Goal: Task Accomplishment & Management: Complete application form

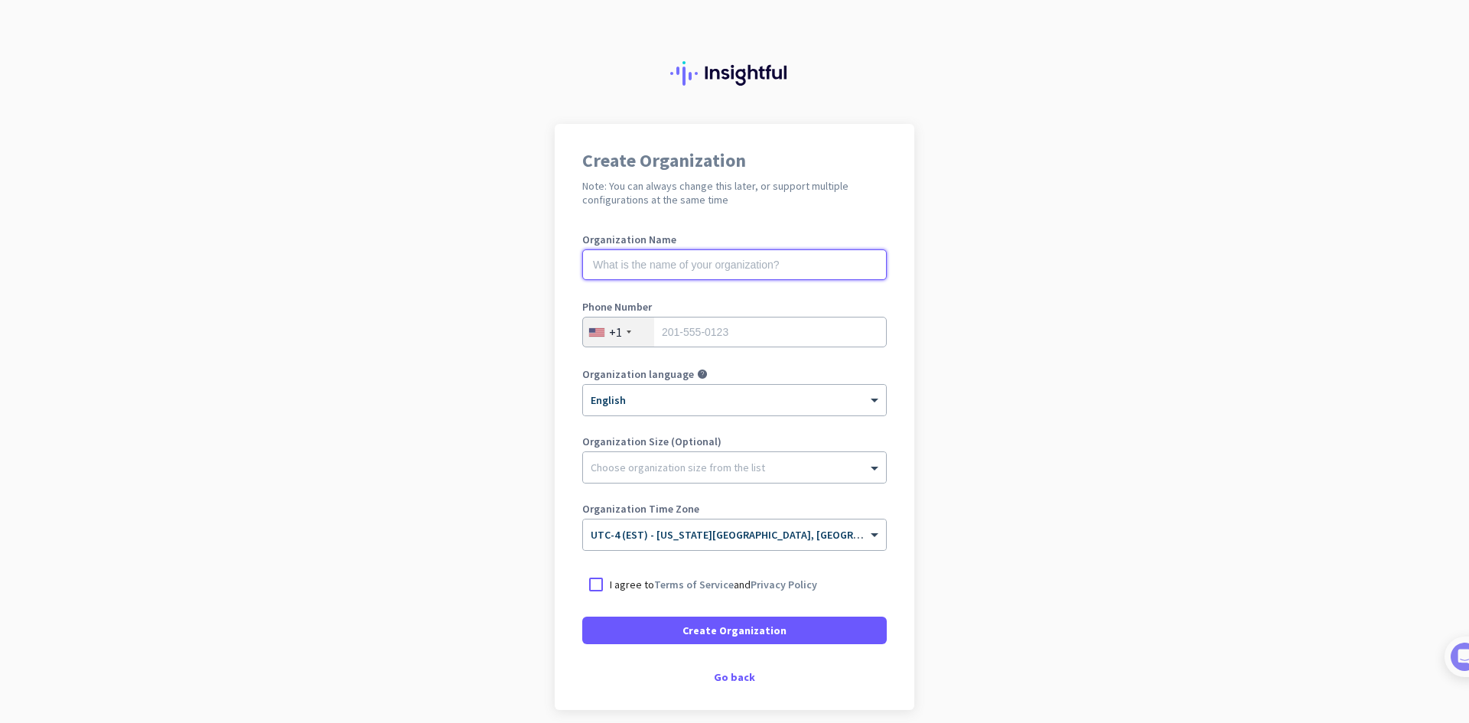
click at [610, 261] on input "text" at bounding box center [734, 264] width 304 height 31
click at [595, 588] on div at bounding box center [596, 585] width 28 height 28
click at [653, 263] on input "text" at bounding box center [734, 264] width 304 height 31
type input "[PERSON_NAME]"
click at [699, 343] on input "tel" at bounding box center [734, 332] width 304 height 31
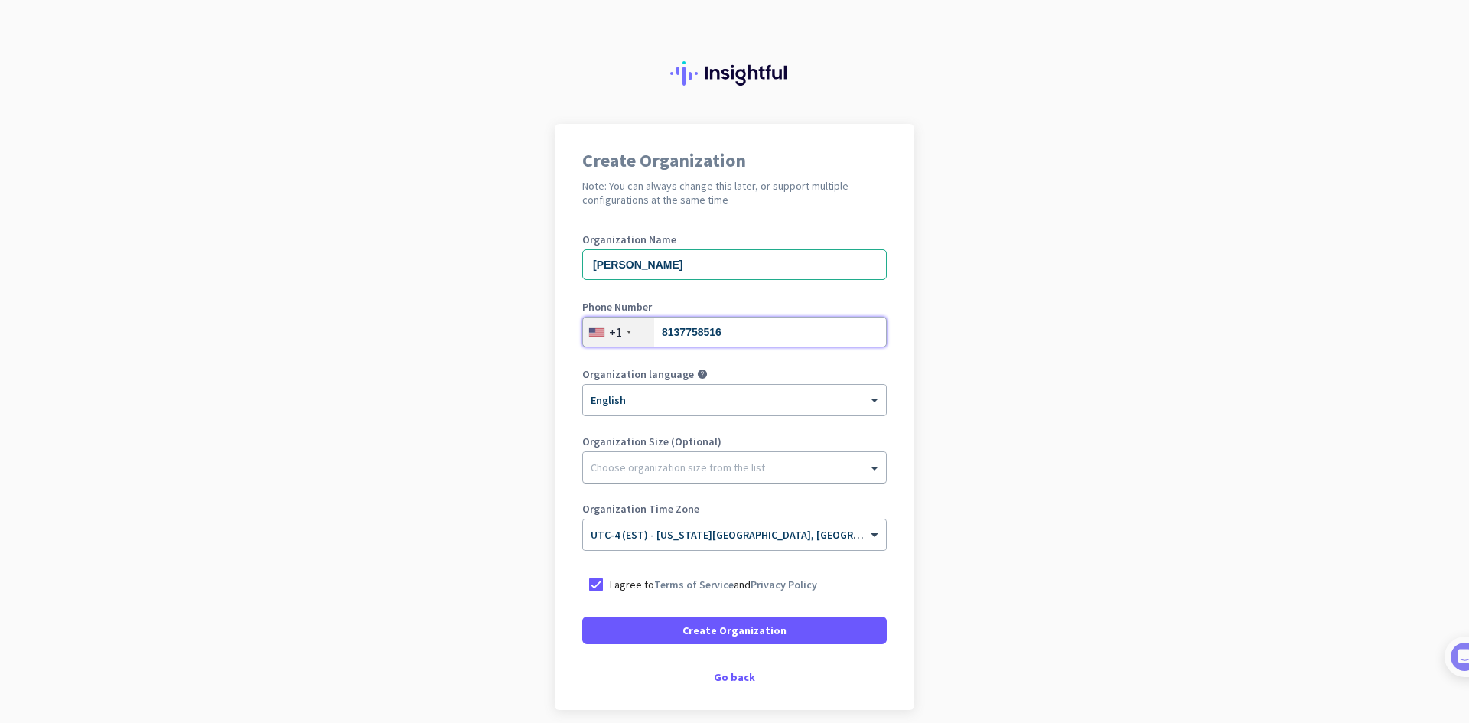
type input "8137758516"
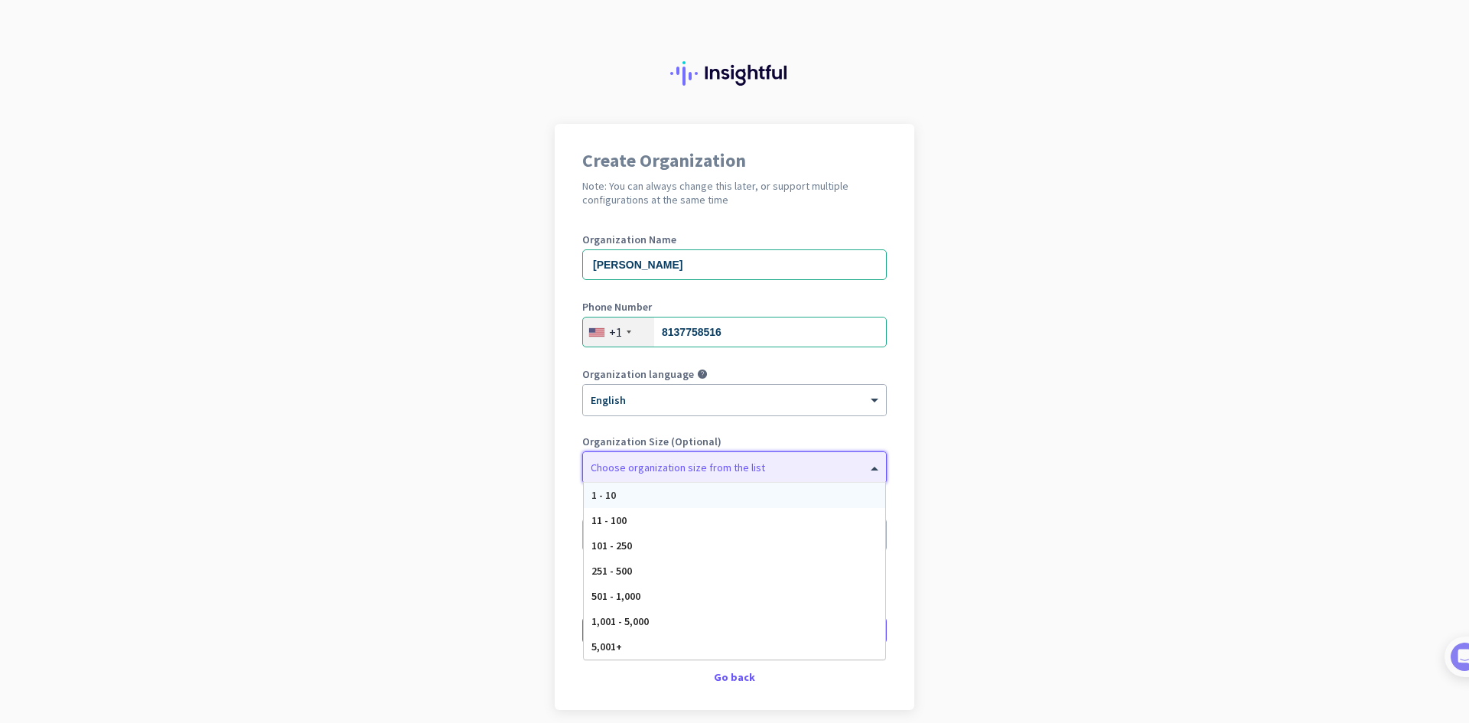
click at [695, 469] on div at bounding box center [734, 463] width 303 height 15
click at [687, 490] on div "1 - 10" at bounding box center [734, 495] width 301 height 25
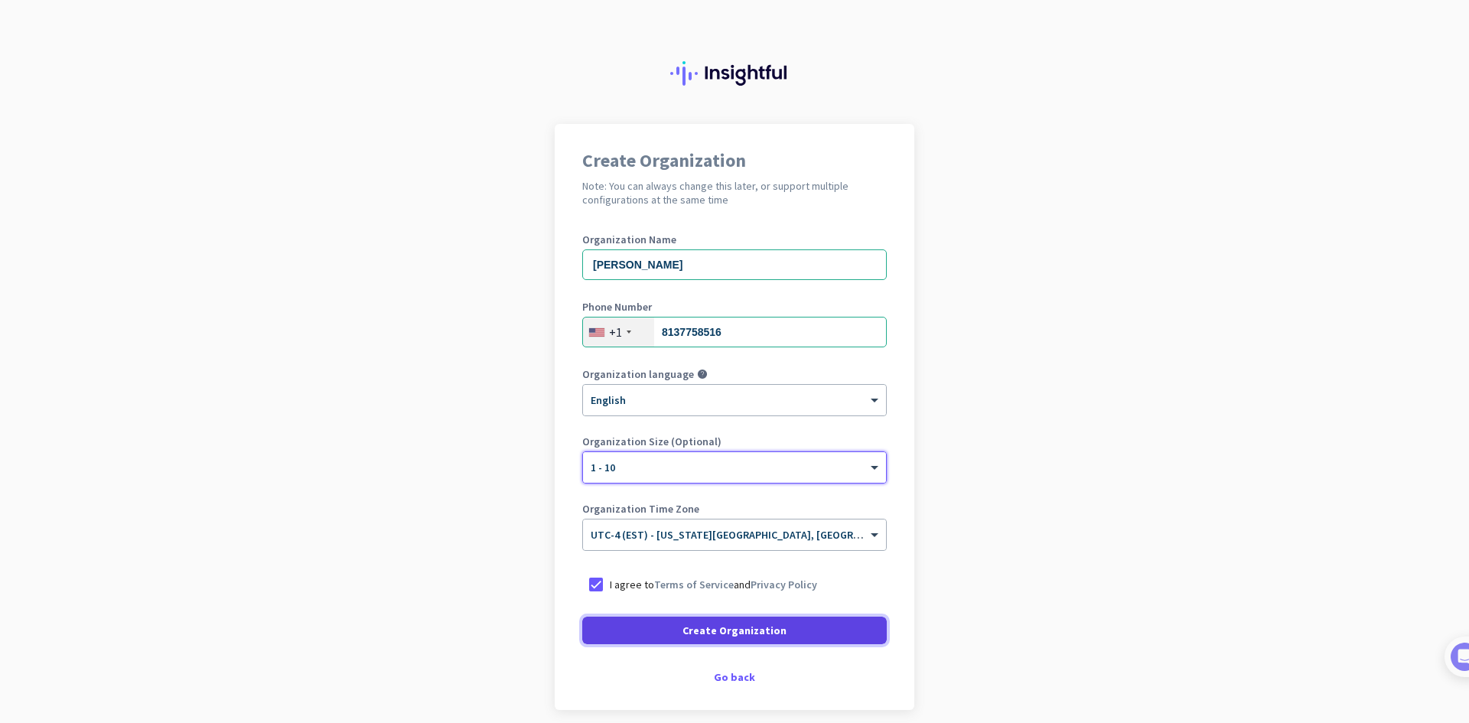
click at [721, 633] on span "Create Organization" at bounding box center [734, 630] width 104 height 15
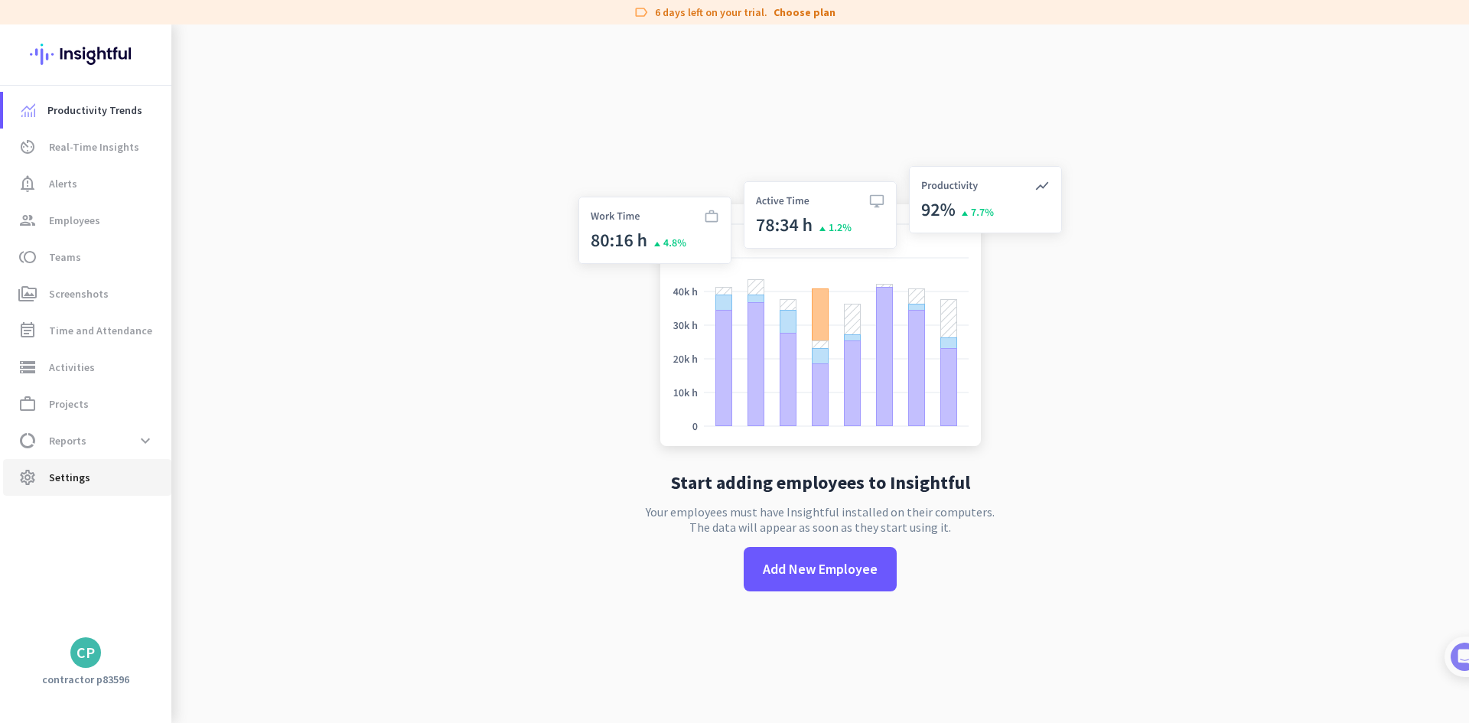
click at [80, 483] on span "Settings" at bounding box center [69, 477] width 41 height 18
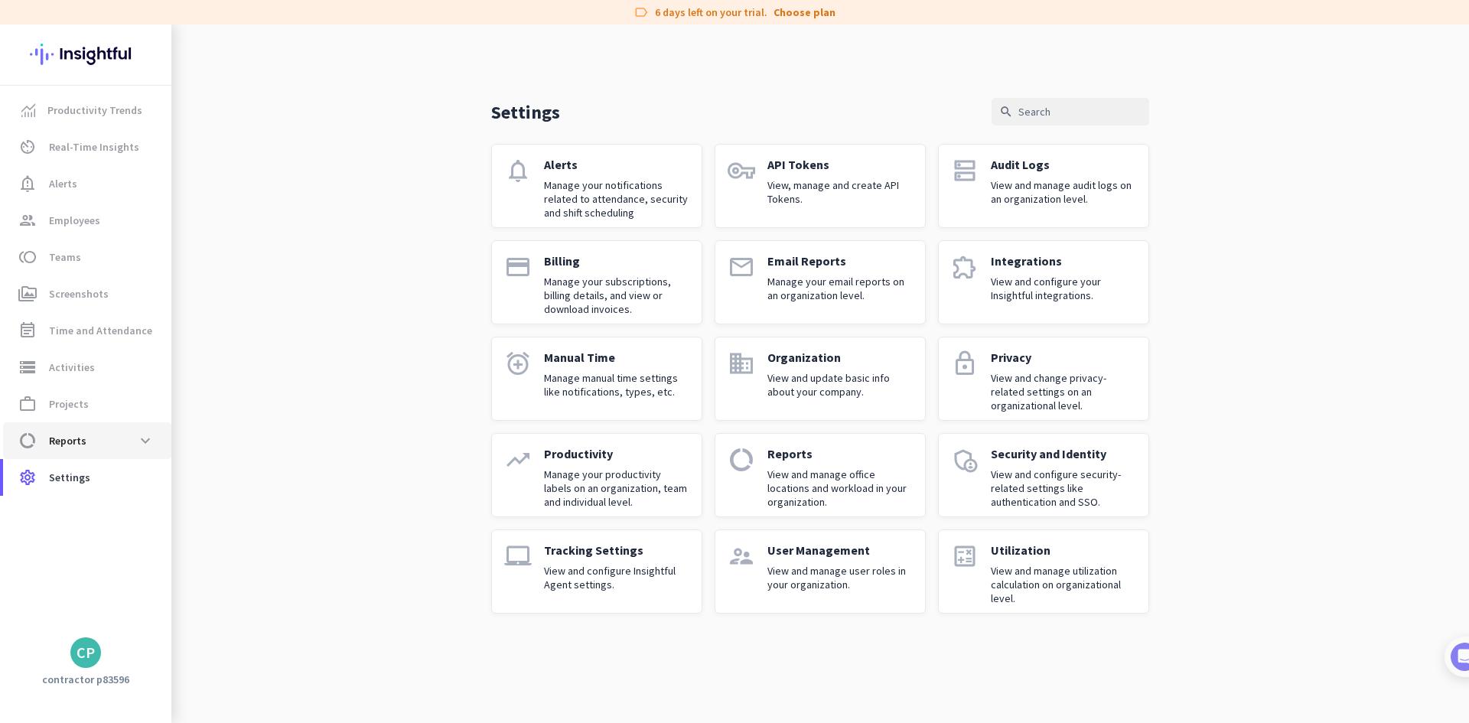
click at [105, 449] on span "data_usage Reports expand_more" at bounding box center [87, 441] width 144 height 28
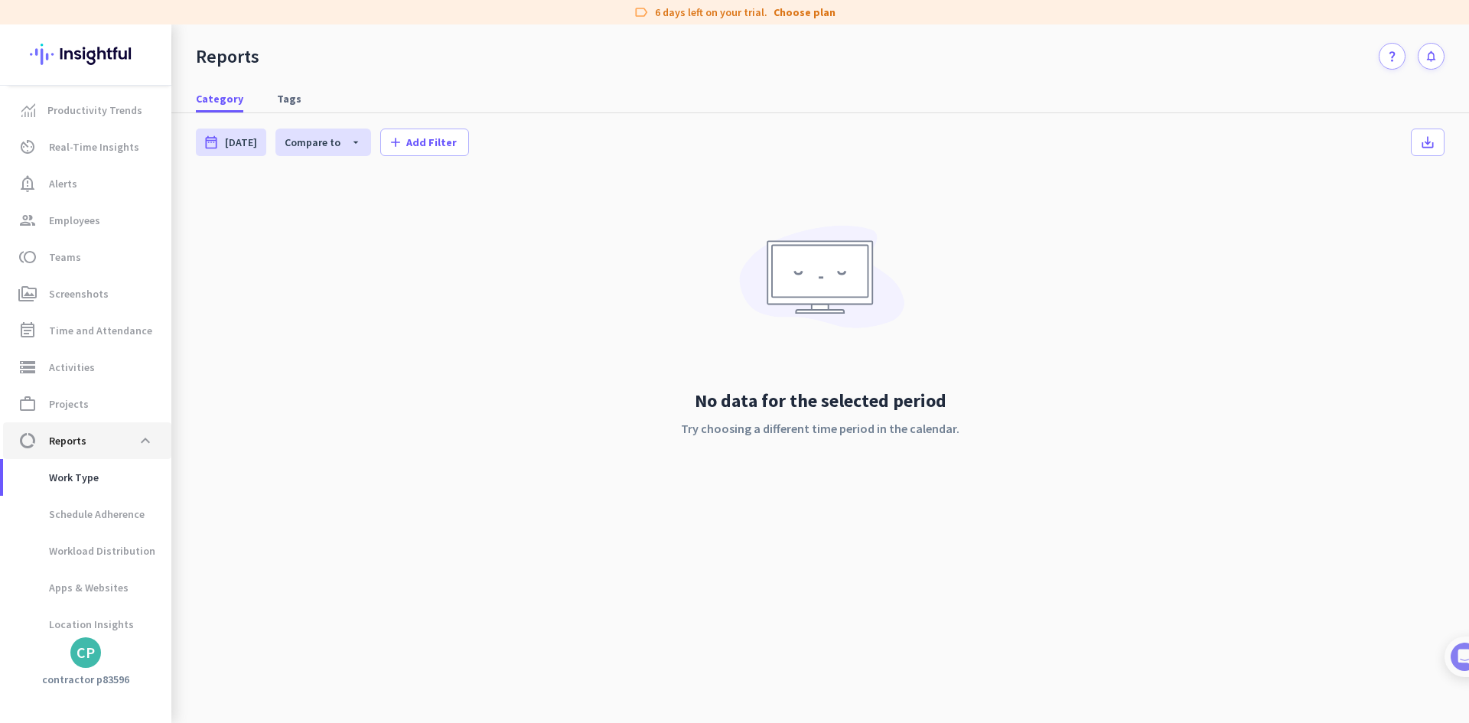
scroll to position [5, 0]
click at [106, 401] on span "work_outline Projects" at bounding box center [87, 398] width 144 height 18
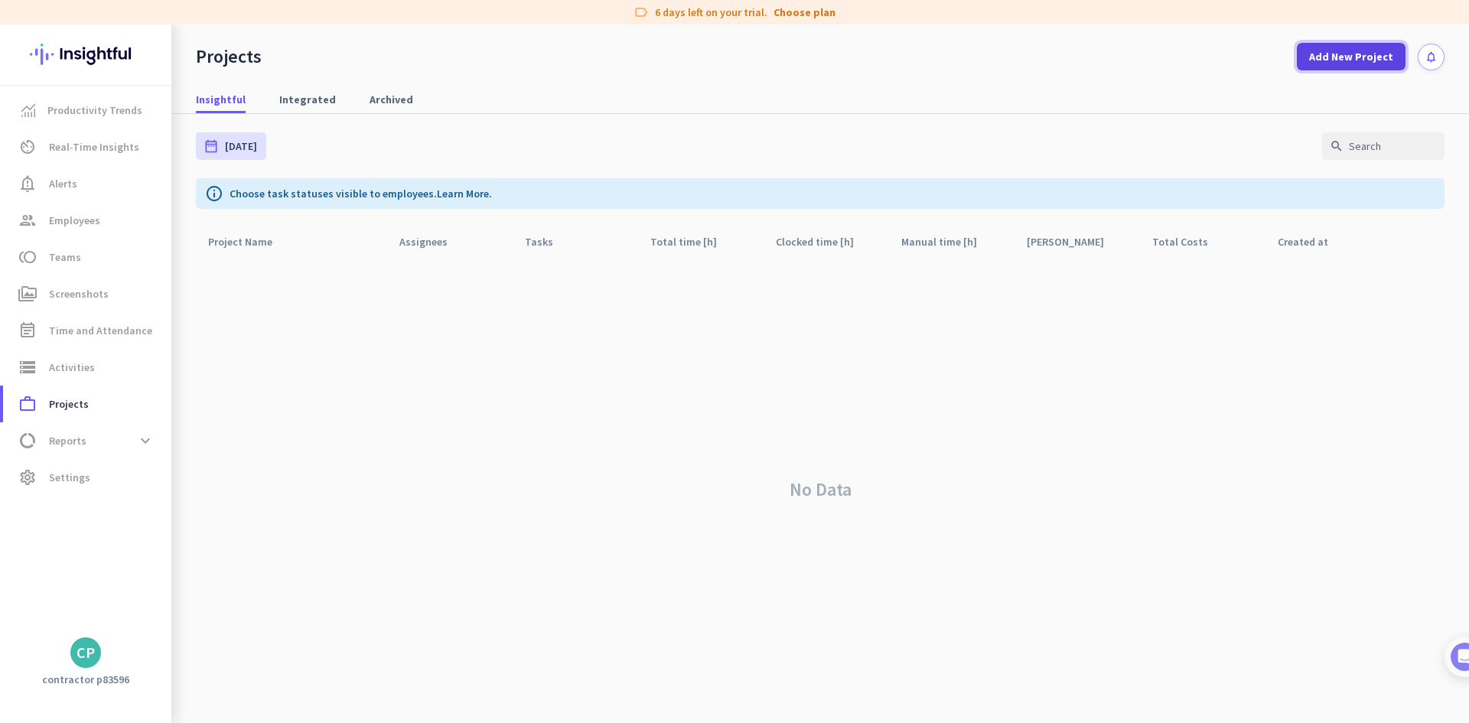
click at [1339, 54] on span "Add New Project" at bounding box center [1351, 56] width 84 height 15
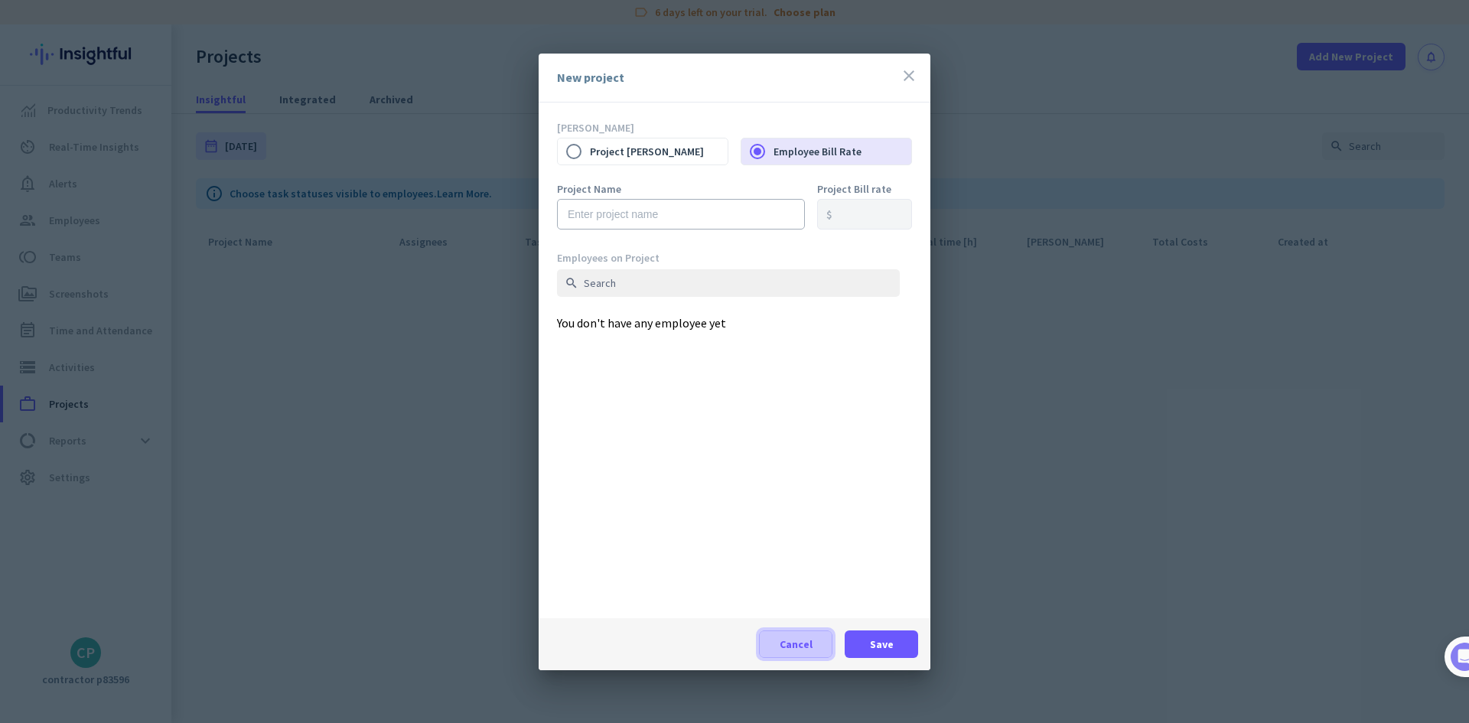
click at [799, 637] on span "Cancel" at bounding box center [796, 644] width 33 height 15
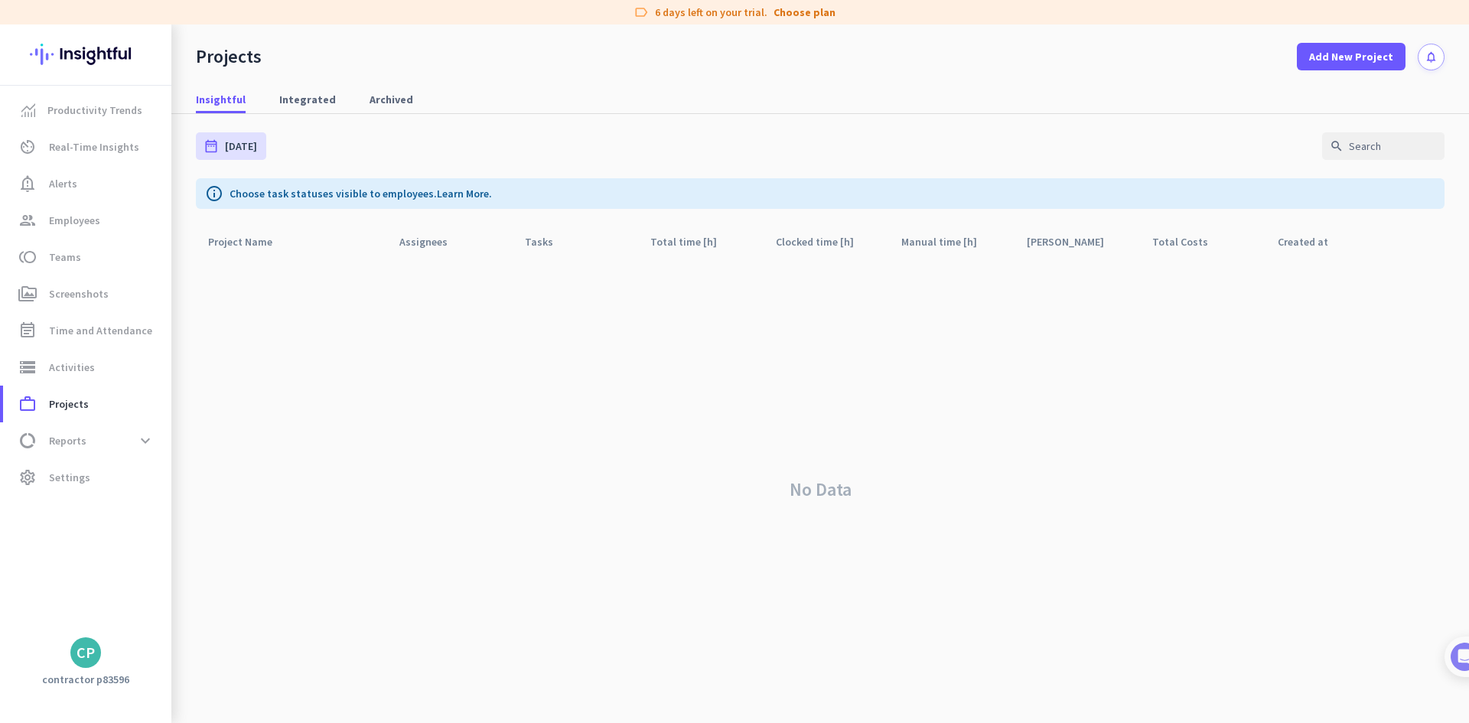
click at [91, 663] on div "CP" at bounding box center [85, 652] width 31 height 31
click at [200, 544] on span "Personal Settings" at bounding box center [167, 541] width 93 height 14
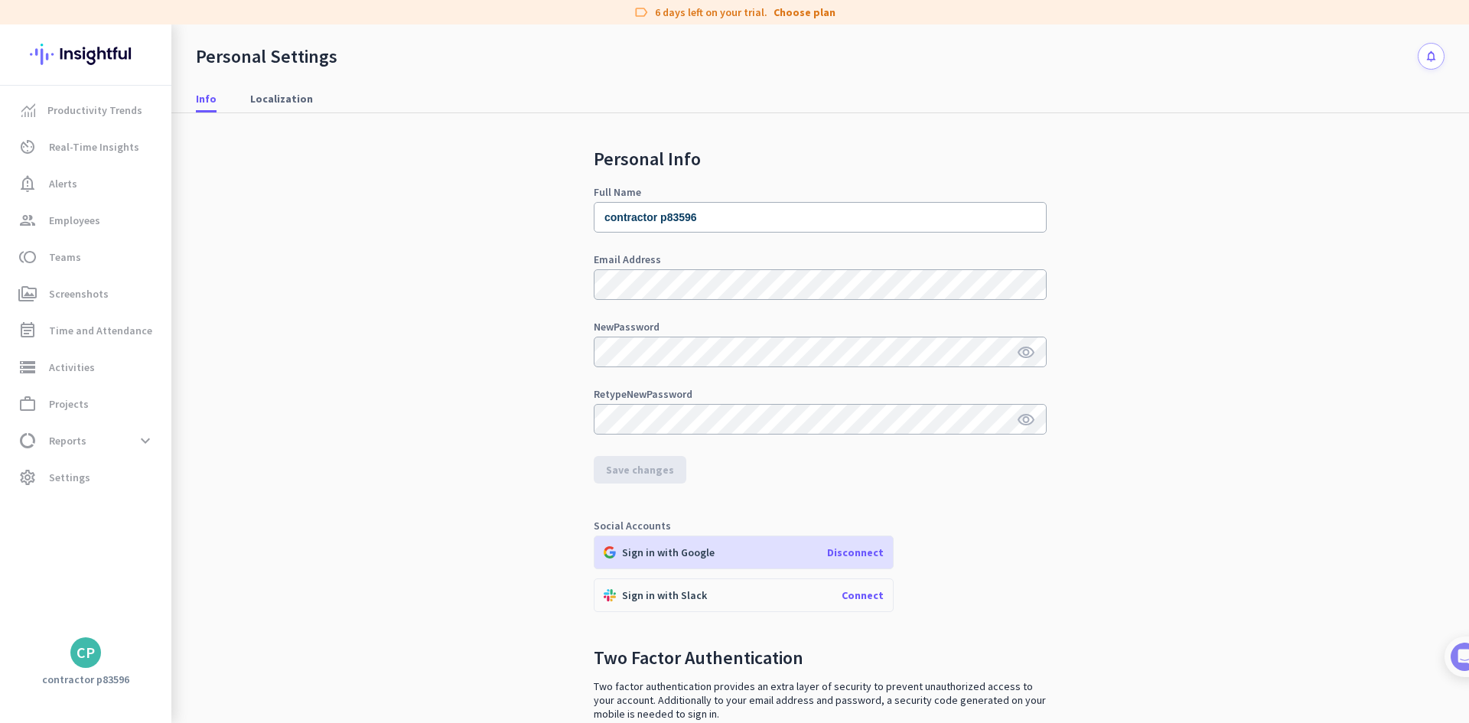
click at [867, 595] on span "Connect" at bounding box center [863, 595] width 42 height 14
